Goal: Download file/media

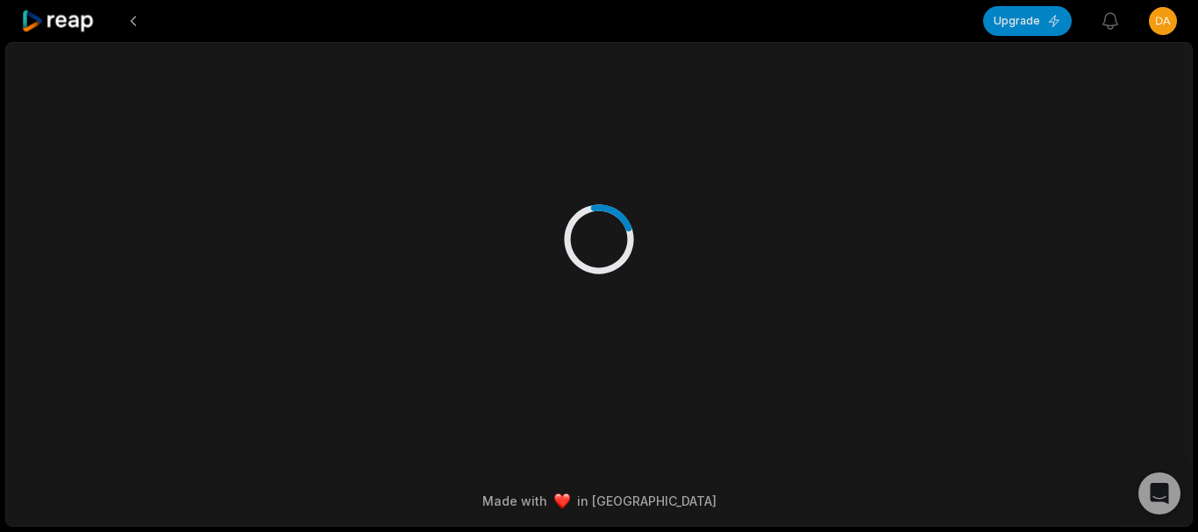
click at [558, 228] on div at bounding box center [599, 221] width 849 height 357
drag, startPoint x: 641, startPoint y: 221, endPoint x: 615, endPoint y: 204, distance: 31.1
click at [638, 219] on div at bounding box center [599, 221] width 849 height 357
click at [61, 18] on icon at bounding box center [58, 22] width 75 height 24
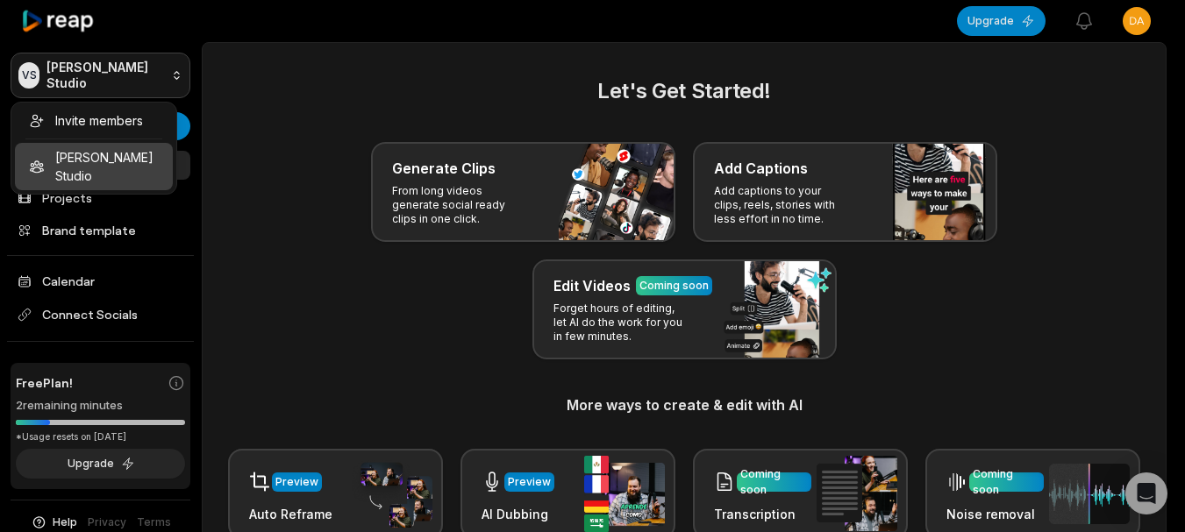
click at [77, 66] on html "VS [PERSON_NAME] Studio Create Project Home Projects Brand template Calendar Co…" at bounding box center [592, 266] width 1185 height 532
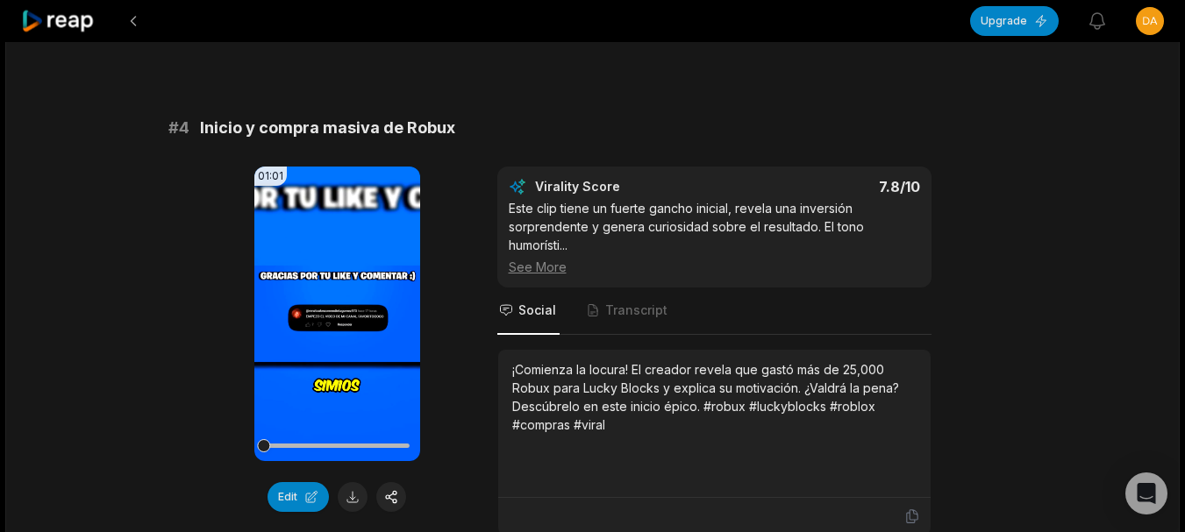
scroll to position [1667, 0]
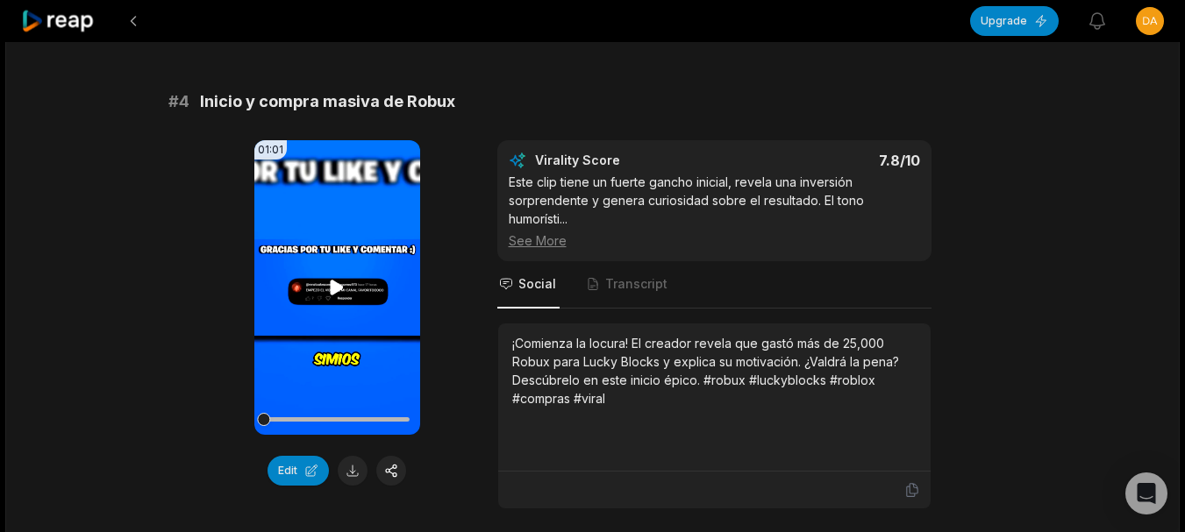
click at [327, 277] on icon at bounding box center [336, 287] width 21 height 21
drag, startPoint x: 268, startPoint y: 395, endPoint x: 280, endPoint y: 397, distance: 12.6
click at [280, 404] on div at bounding box center [337, 419] width 146 height 31
drag, startPoint x: 293, startPoint y: 403, endPoint x: 320, endPoint y: 404, distance: 27.2
click at [318, 404] on div at bounding box center [337, 419] width 146 height 31
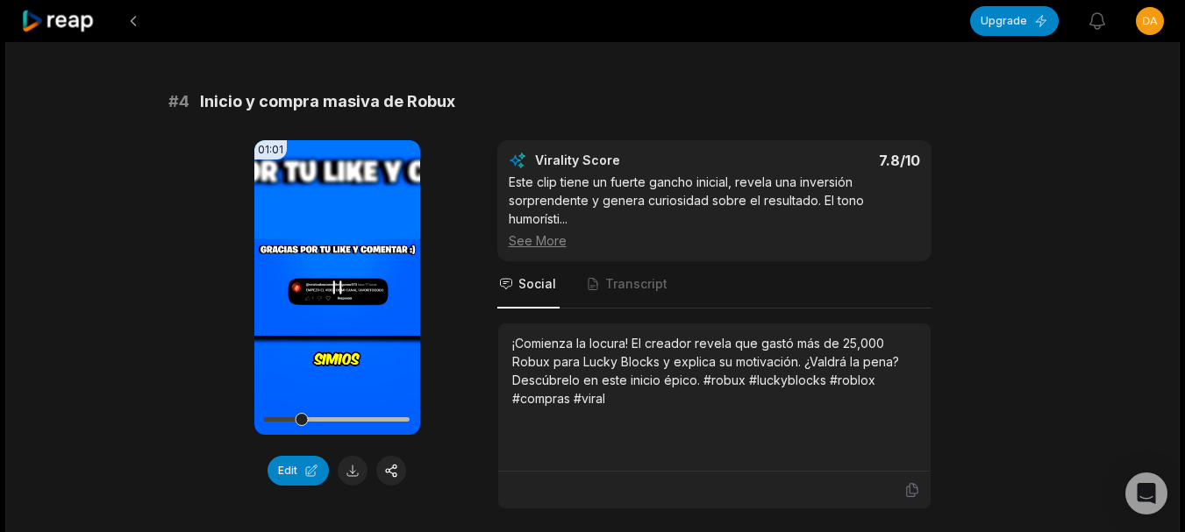
drag, startPoint x: 295, startPoint y: 404, endPoint x: 253, endPoint y: 403, distance: 41.3
click at [254, 403] on div "01:01 Your browser does not support mp4 format." at bounding box center [337, 287] width 166 height 295
click at [342, 456] on button at bounding box center [353, 471] width 30 height 30
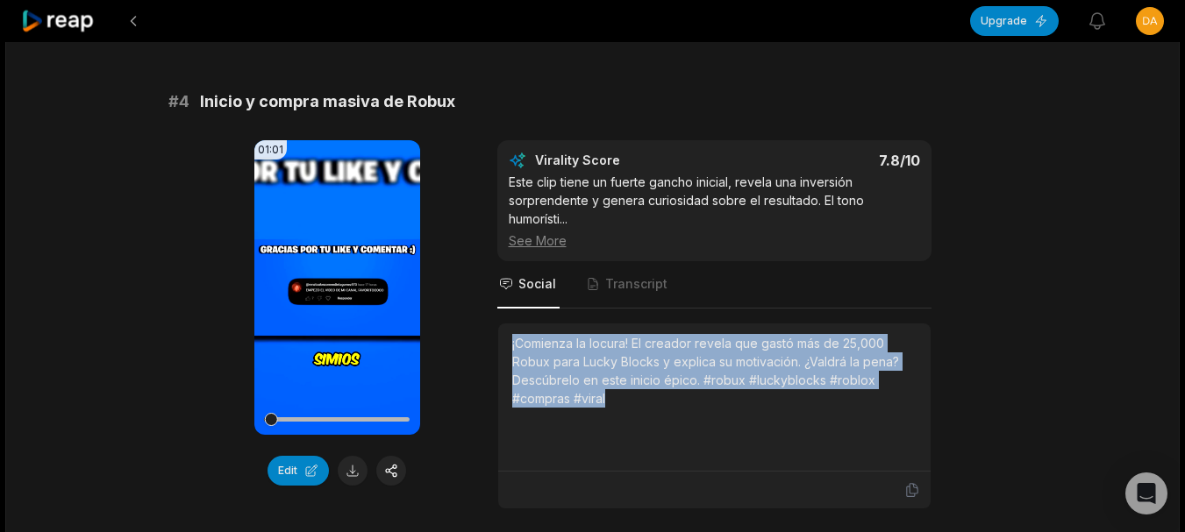
drag, startPoint x: 509, startPoint y: 322, endPoint x: 644, endPoint y: 382, distance: 147.7
click at [644, 382] on div "¡Comienza la locura! El creador revela que gastó más de 25,000 Robux para Lucky…" at bounding box center [714, 398] width 432 height 148
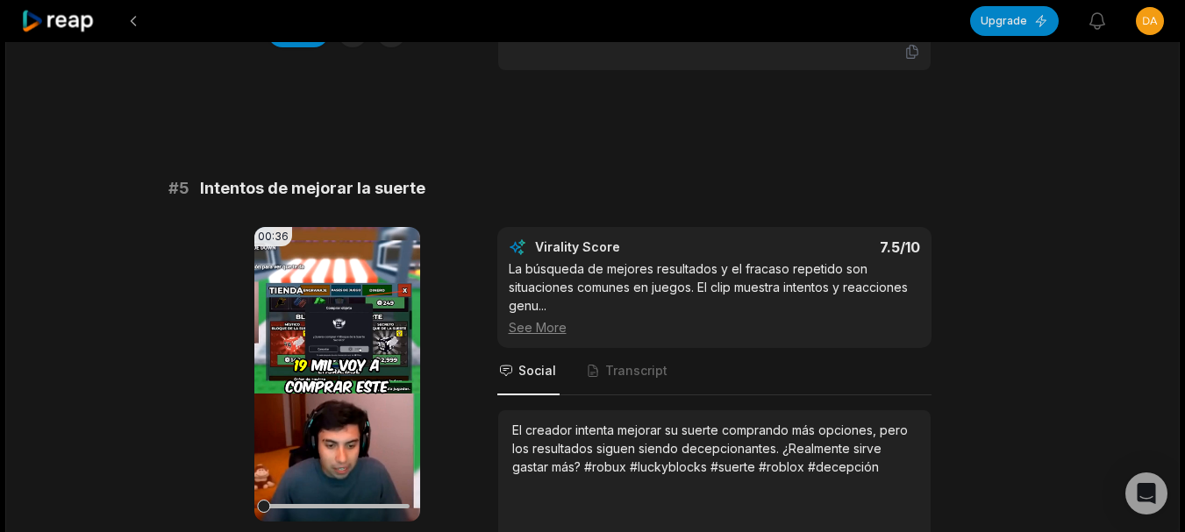
scroll to position [2193, 0]
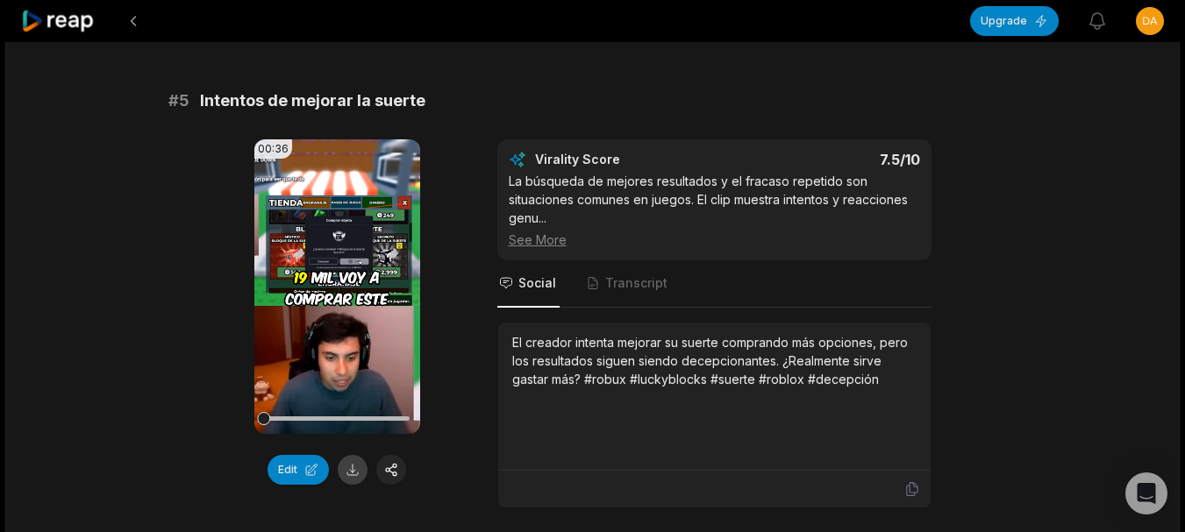
click at [355, 455] on button at bounding box center [353, 470] width 30 height 30
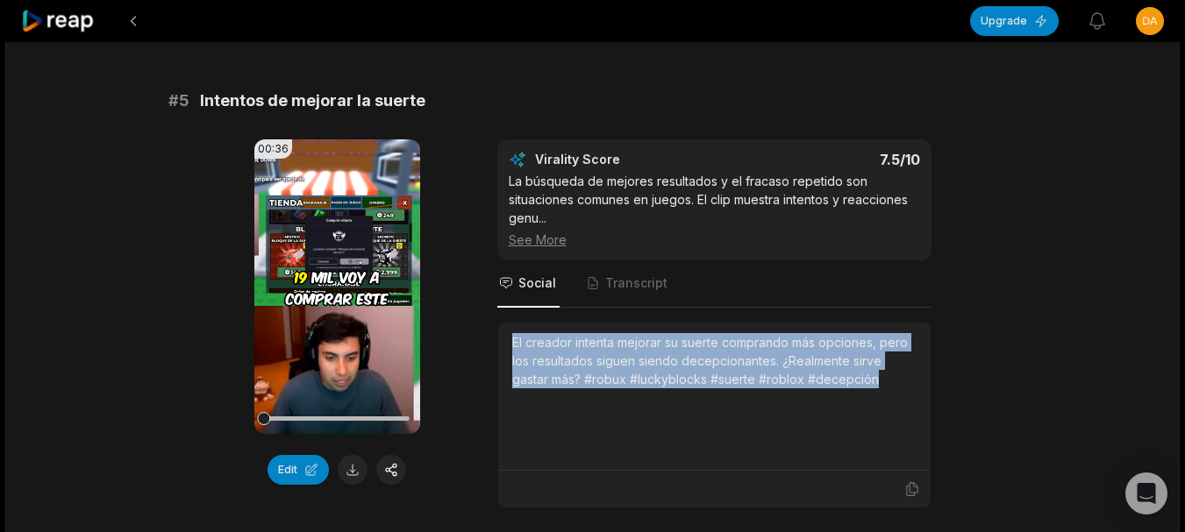
drag, startPoint x: 509, startPoint y: 325, endPoint x: 889, endPoint y: 359, distance: 382.1
click at [889, 359] on div "El creador intenta mejorar su suerte comprando más opciones, pero los resultado…" at bounding box center [714, 397] width 432 height 148
copy div "El creador intenta mejorar su suerte comprando más opciones, pero los resultado…"
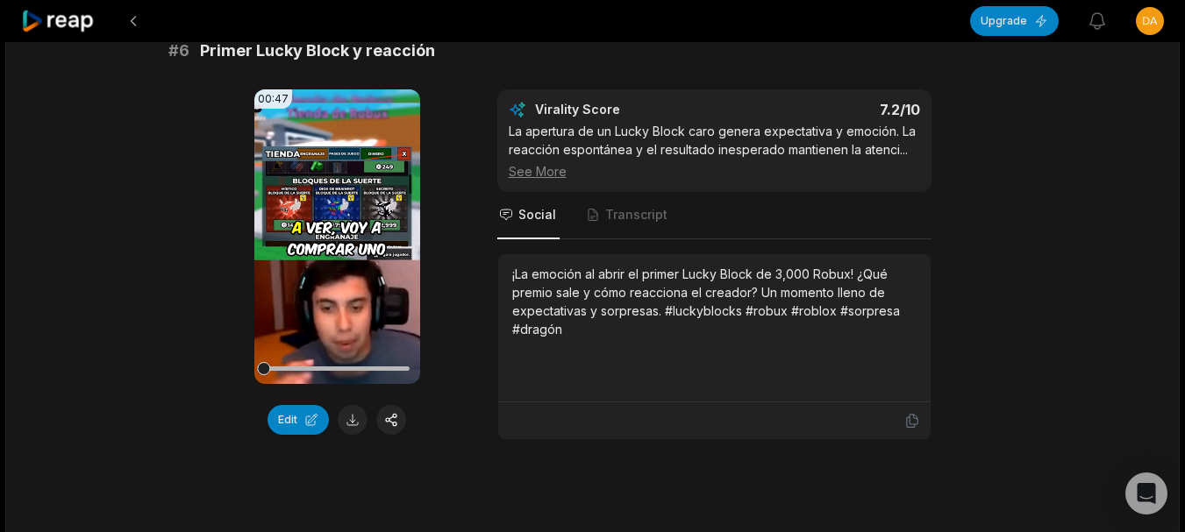
scroll to position [2719, 0]
